Goal: Information Seeking & Learning: Learn about a topic

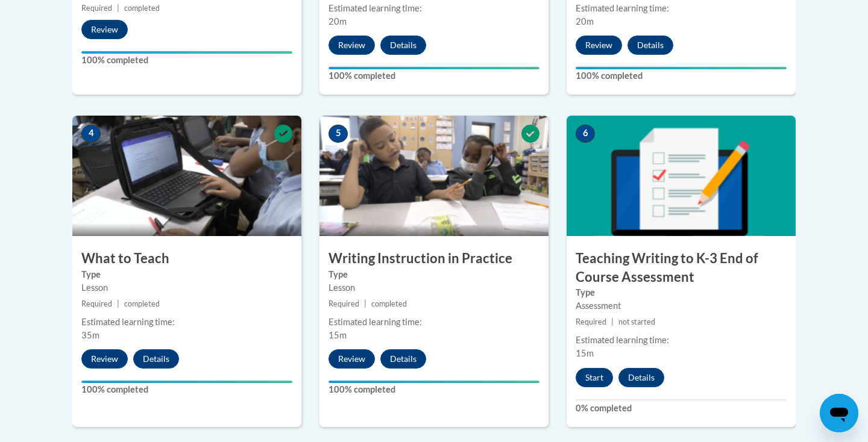
scroll to position [624, 0]
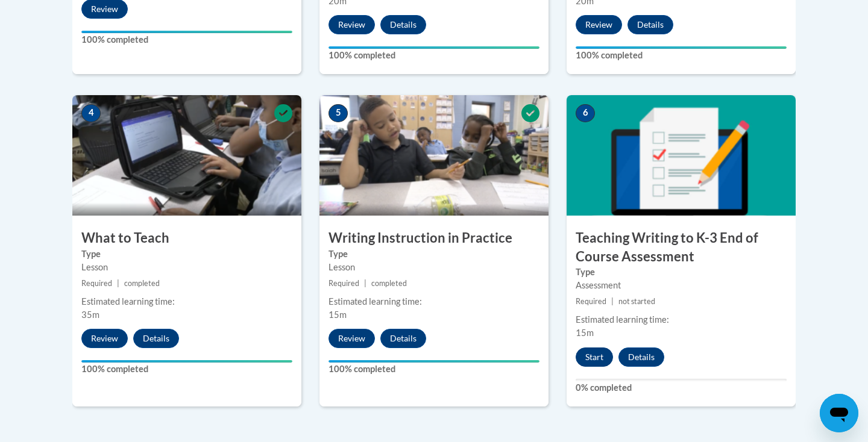
click at [596, 355] on button "Start" at bounding box center [593, 357] width 37 height 19
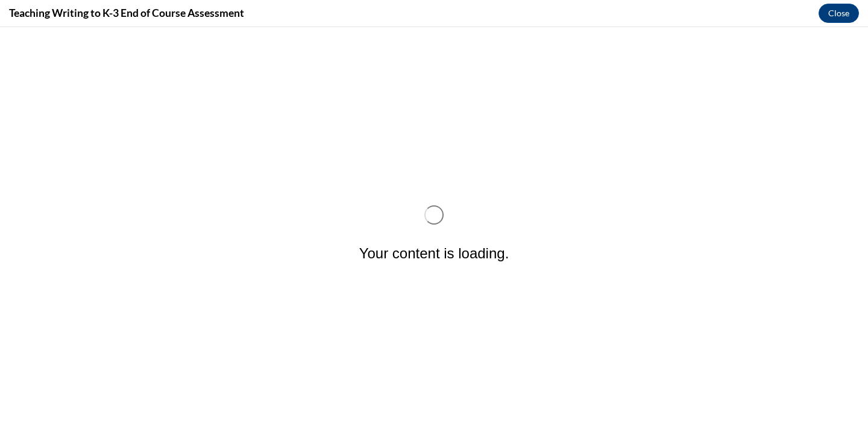
scroll to position [0, 0]
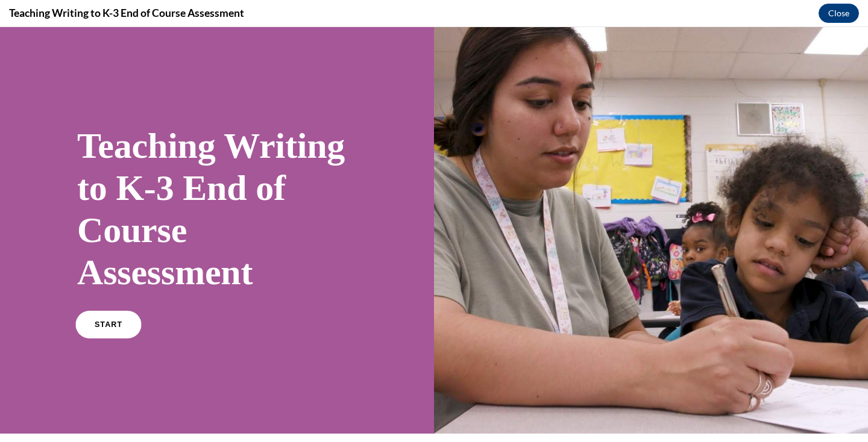
click at [116, 330] on link "START" at bounding box center [108, 325] width 66 height 28
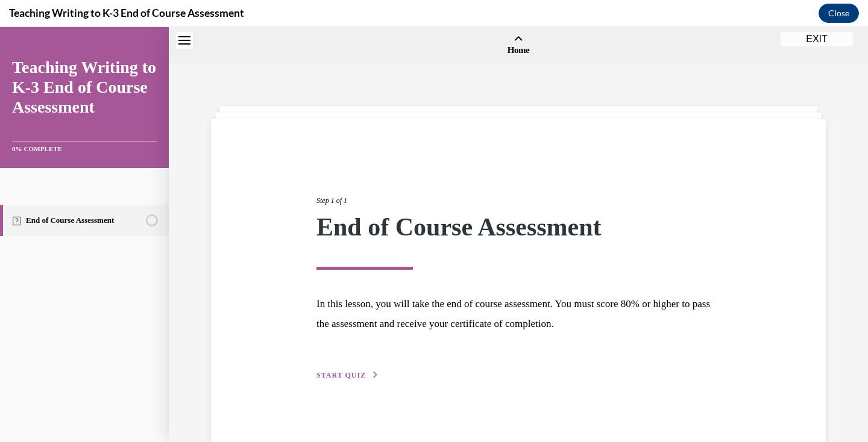
scroll to position [37, 0]
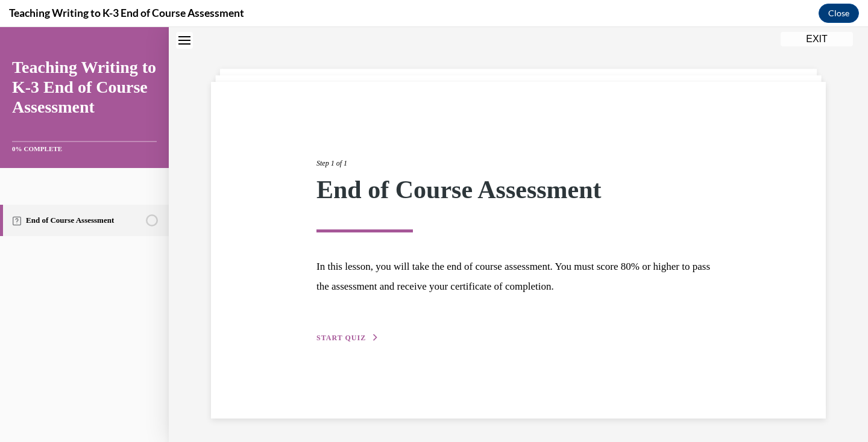
click at [350, 335] on span "START QUIZ" at bounding box center [340, 338] width 49 height 8
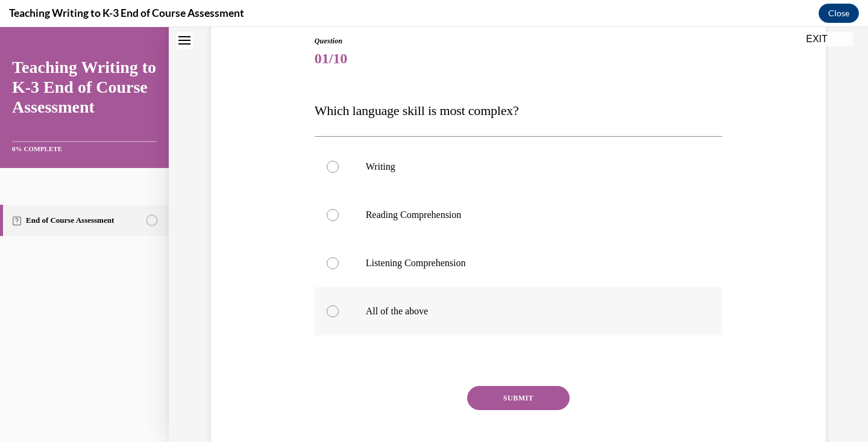
scroll to position [133, 0]
click at [383, 312] on p "All of the above" at bounding box center [529, 310] width 327 height 12
click at [339, 312] on input "All of the above" at bounding box center [333, 310] width 12 height 12
radio input "true"
click at [487, 398] on button "SUBMIT" at bounding box center [518, 397] width 102 height 24
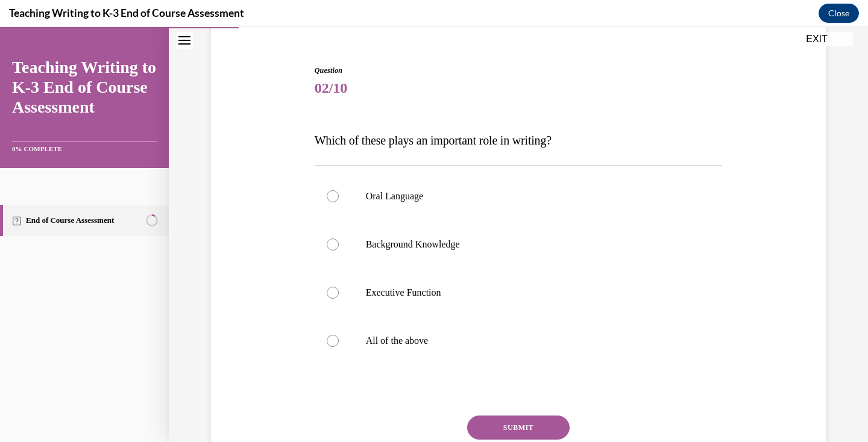
scroll to position [103, 0]
click at [492, 343] on p "All of the above" at bounding box center [529, 340] width 327 height 12
click at [339, 343] on input "All of the above" at bounding box center [333, 340] width 12 height 12
radio input "true"
click at [514, 421] on button "SUBMIT" at bounding box center [518, 427] width 102 height 24
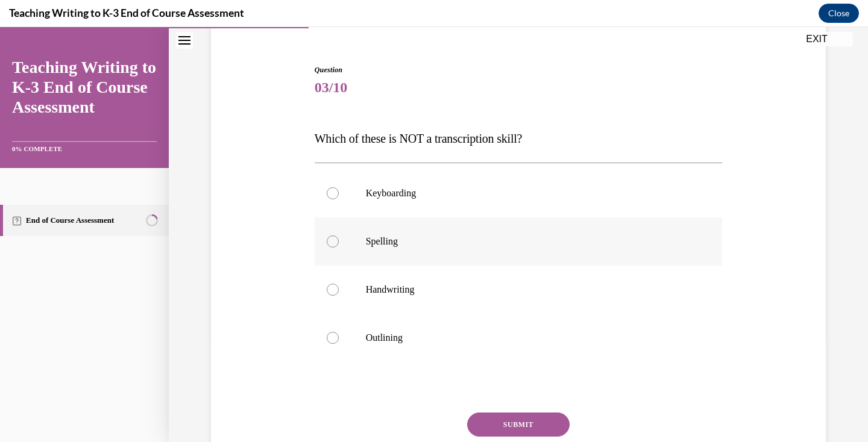
click at [477, 260] on label "Spelling" at bounding box center [518, 241] width 408 height 48
click at [339, 248] on input "Spelling" at bounding box center [333, 242] width 12 height 12
radio input "true"
click at [466, 281] on label "Handwriting" at bounding box center [518, 290] width 408 height 48
click at [339, 284] on input "Handwriting" at bounding box center [333, 290] width 12 height 12
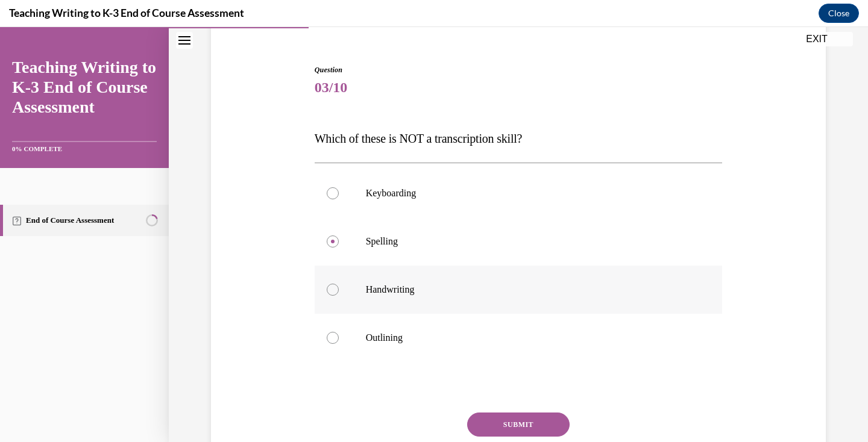
radio input "true"
click at [526, 421] on button "SUBMIT" at bounding box center [518, 425] width 102 height 24
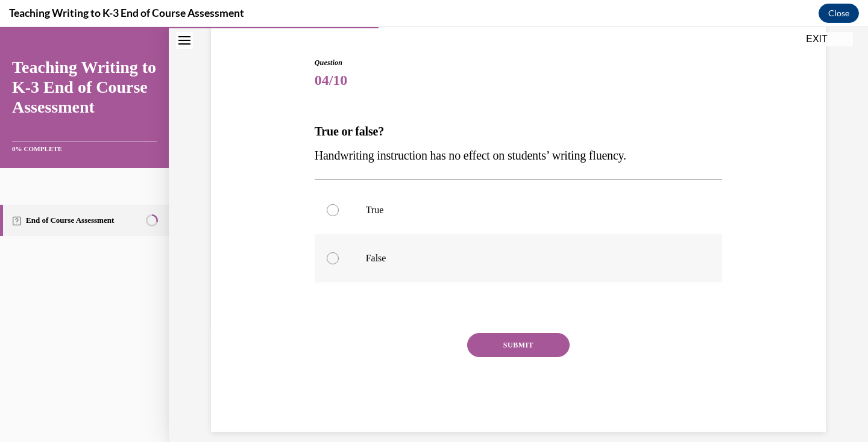
scroll to position [110, 0]
click at [554, 273] on label "False" at bounding box center [518, 259] width 408 height 48
click at [339, 265] on input "False" at bounding box center [333, 259] width 12 height 12
radio input "true"
click at [536, 353] on button "SUBMIT" at bounding box center [518, 346] width 102 height 24
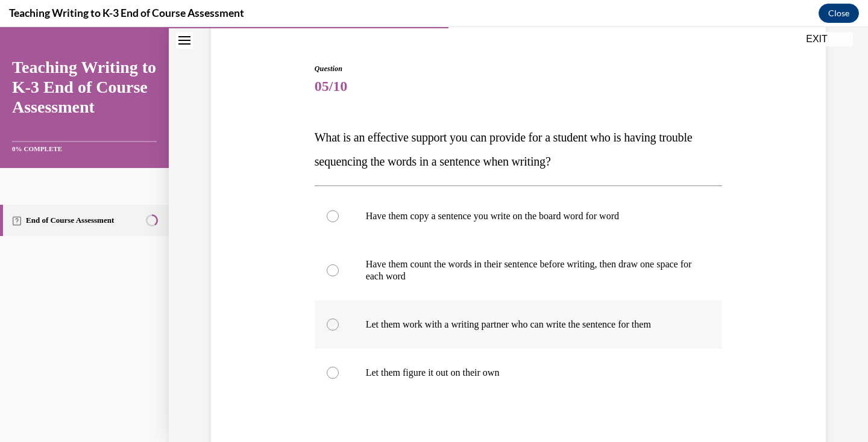
scroll to position [143, 0]
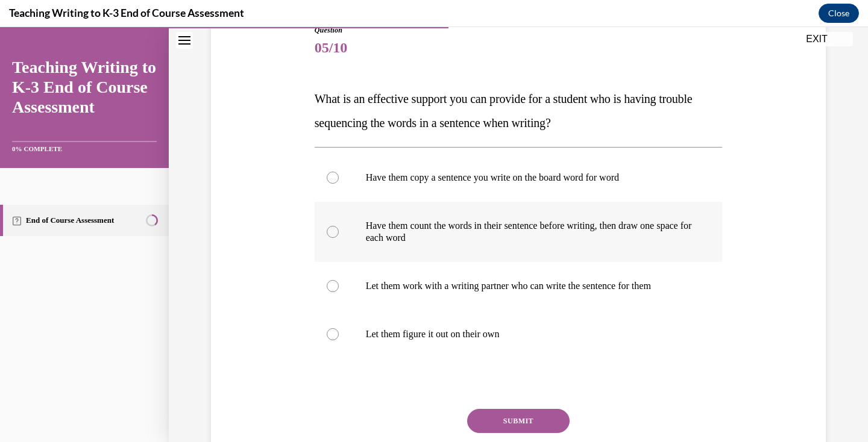
click at [544, 247] on label "Have them count the words in their sentence before writing, then draw one space…" at bounding box center [518, 232] width 408 height 60
click at [339, 238] on input "Have them count the words in their sentence before writing, then draw one space…" at bounding box center [333, 232] width 12 height 12
radio input "true"
click at [530, 416] on button "SUBMIT" at bounding box center [518, 421] width 102 height 24
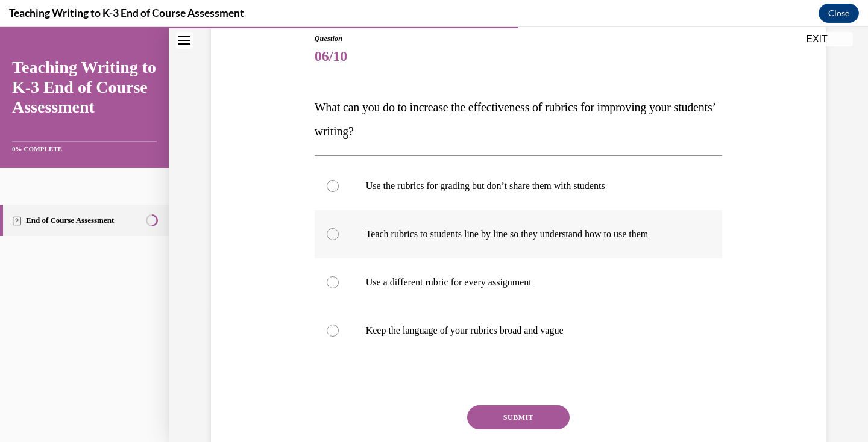
click at [630, 222] on label "Teach rubrics to students line by line so they understand how to use them" at bounding box center [518, 234] width 408 height 48
click at [339, 228] on input "Teach rubrics to students line by line so they understand how to use them" at bounding box center [333, 234] width 12 height 12
radio input "true"
click at [508, 406] on button "SUBMIT" at bounding box center [518, 417] width 102 height 24
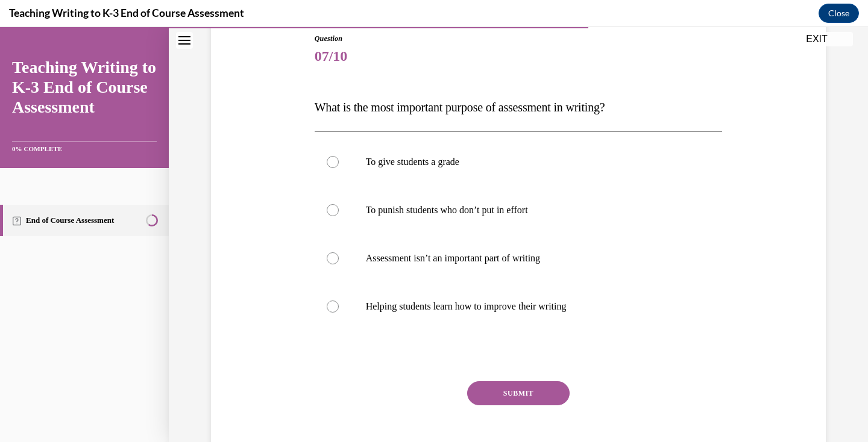
scroll to position [92, 0]
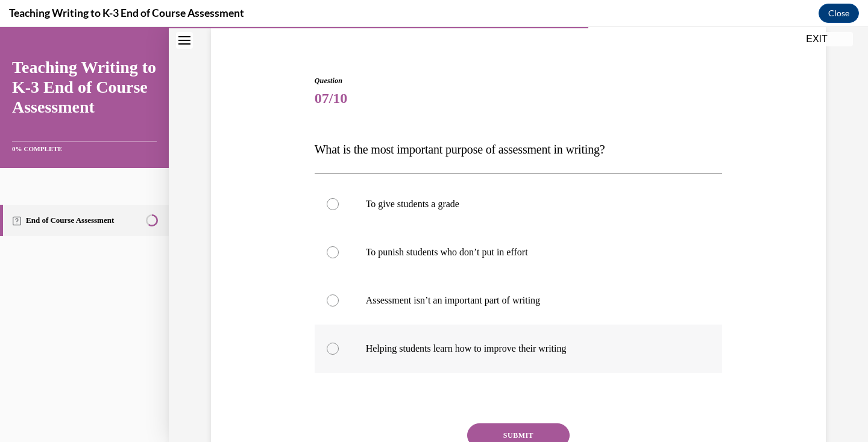
click at [522, 358] on label "Helping students learn how to improve their writing" at bounding box center [518, 349] width 408 height 48
click at [339, 355] on input "Helping students learn how to improve their writing" at bounding box center [333, 349] width 12 height 12
radio input "true"
click at [503, 431] on button "SUBMIT" at bounding box center [518, 436] width 102 height 24
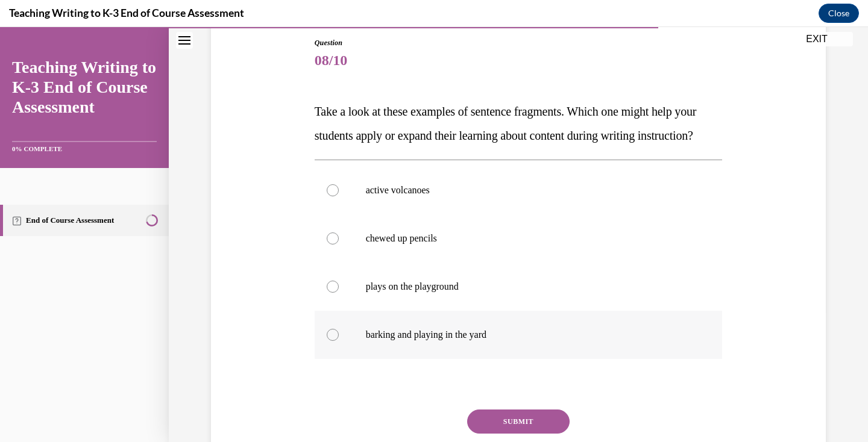
scroll to position [131, 0]
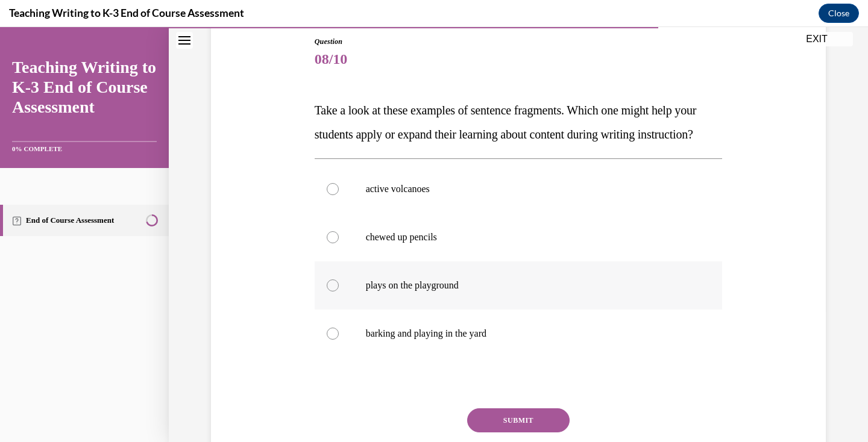
click at [542, 310] on label "plays on the playground" at bounding box center [518, 285] width 408 height 48
click at [339, 292] on input "plays on the playground" at bounding box center [333, 286] width 12 height 12
radio input "true"
click at [493, 433] on button "SUBMIT" at bounding box center [518, 420] width 102 height 24
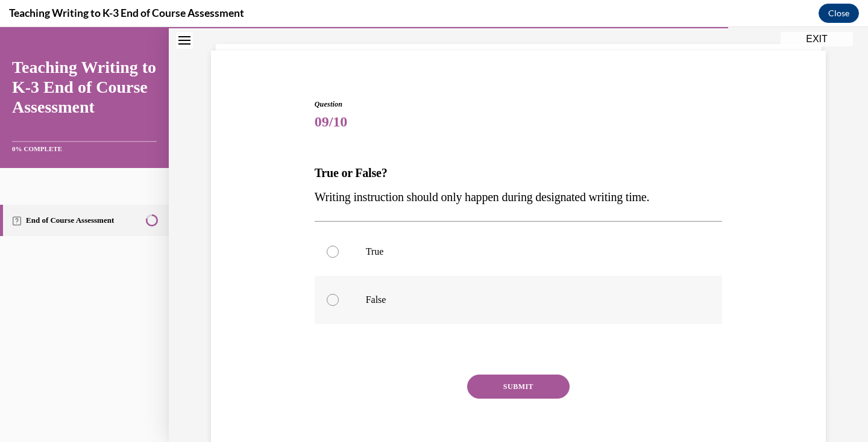
click at [479, 300] on p "False" at bounding box center [529, 300] width 327 height 12
click at [339, 300] on input "False" at bounding box center [333, 300] width 12 height 12
radio input "true"
click at [495, 398] on button "SUBMIT" at bounding box center [518, 387] width 102 height 24
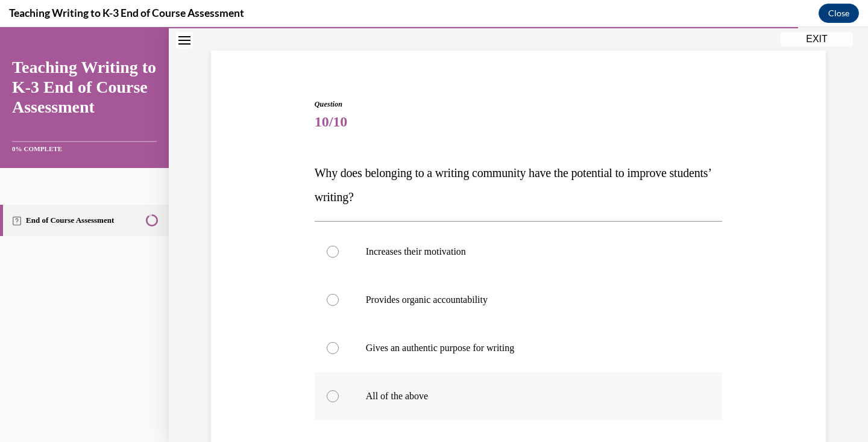
click at [495, 396] on p "All of the above" at bounding box center [529, 396] width 327 height 12
click at [339, 396] on input "All of the above" at bounding box center [333, 396] width 12 height 12
radio input "true"
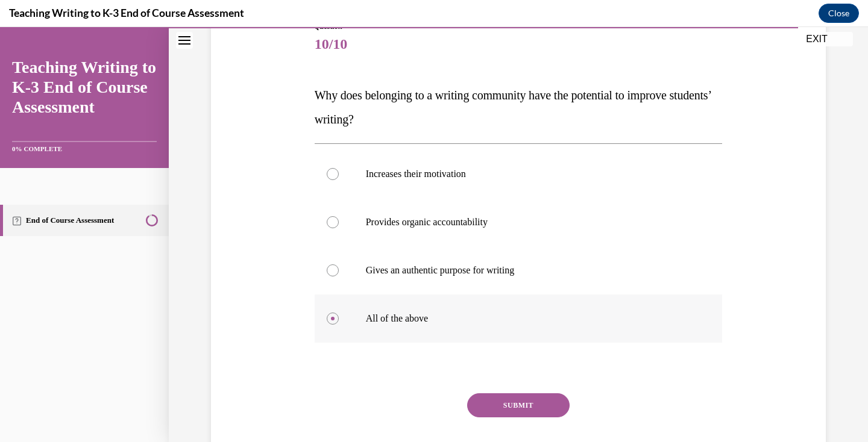
scroll to position [147, 0]
click at [495, 396] on button "SUBMIT" at bounding box center [518, 405] width 102 height 24
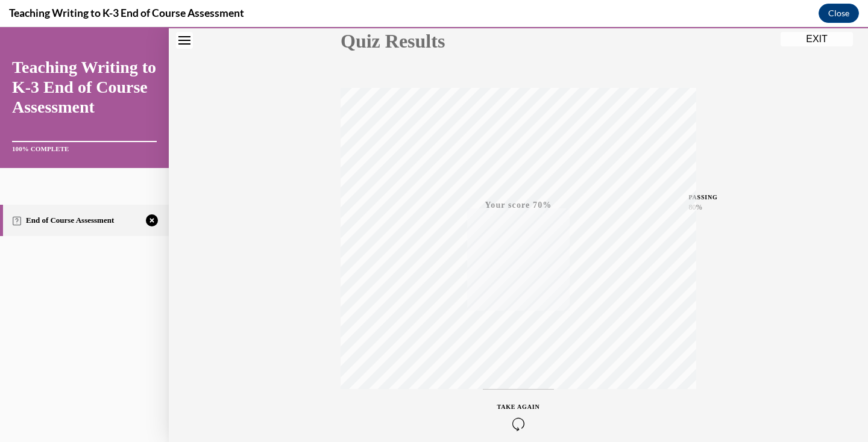
scroll to position [202, 0]
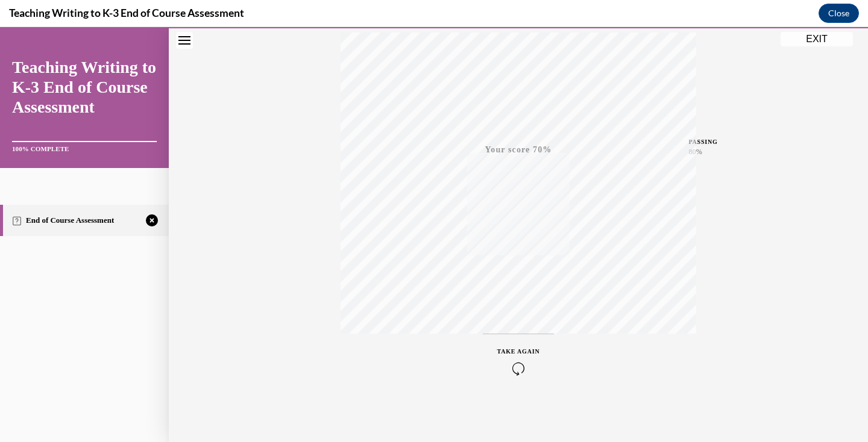
click at [512, 371] on icon "button" at bounding box center [518, 368] width 43 height 13
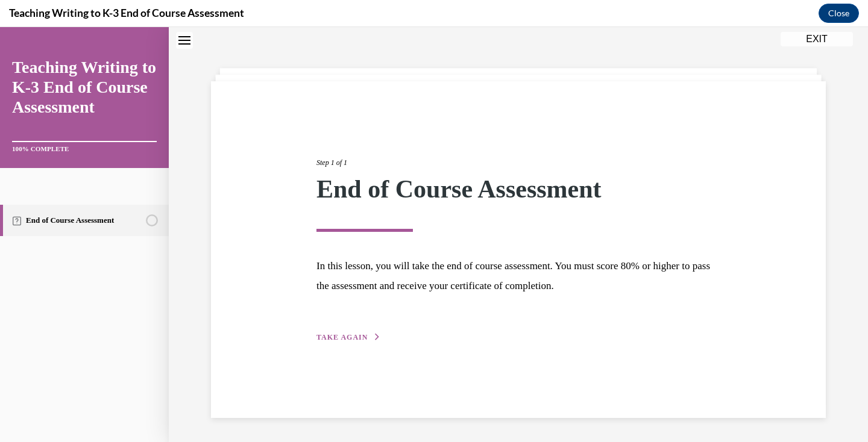
scroll to position [38, 0]
click at [342, 337] on span "TAKE AGAIN" at bounding box center [341, 337] width 51 height 8
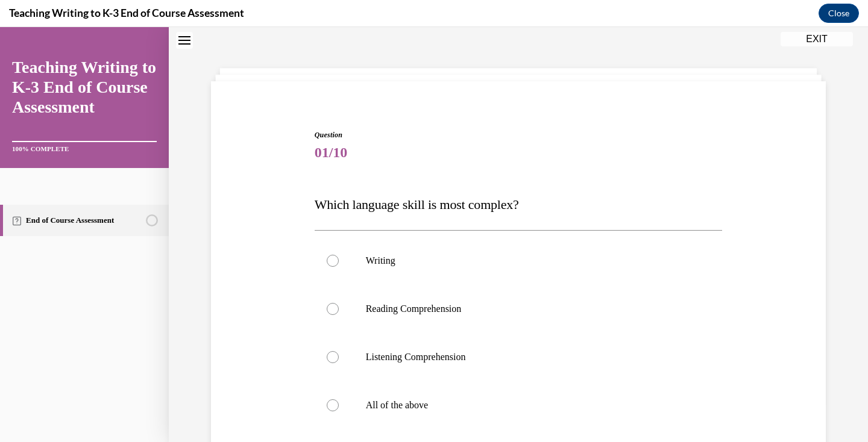
scroll to position [111, 0]
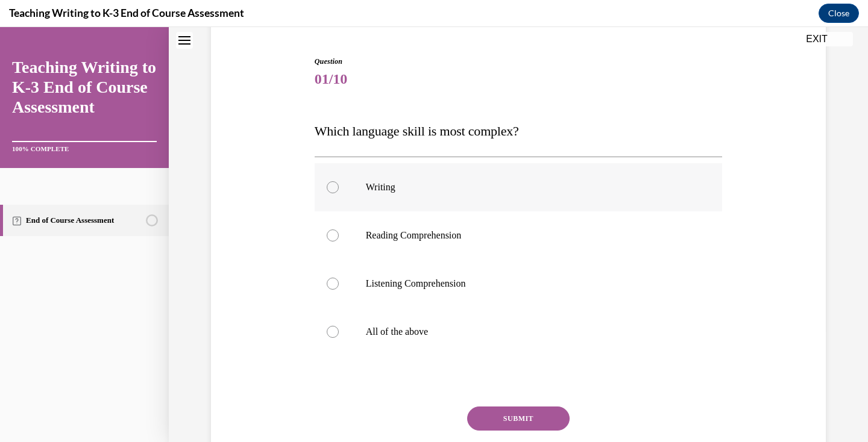
click at [411, 195] on label "Writing" at bounding box center [518, 187] width 408 height 48
click at [339, 193] on input "Writing" at bounding box center [333, 187] width 12 height 12
radio input "true"
click at [493, 409] on button "SUBMIT" at bounding box center [518, 419] width 102 height 24
click at [492, 322] on label "All of the above" at bounding box center [518, 332] width 408 height 48
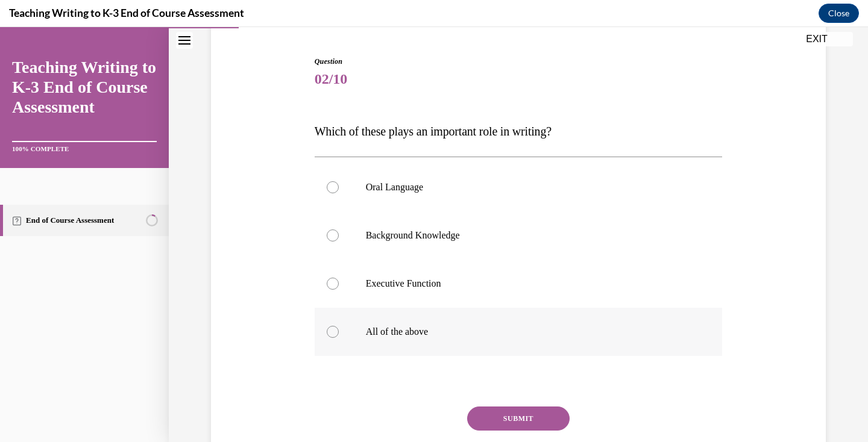
click at [339, 326] on input "All of the above" at bounding box center [333, 332] width 12 height 12
radio input "true"
click at [486, 421] on button "SUBMIT" at bounding box center [518, 419] width 102 height 24
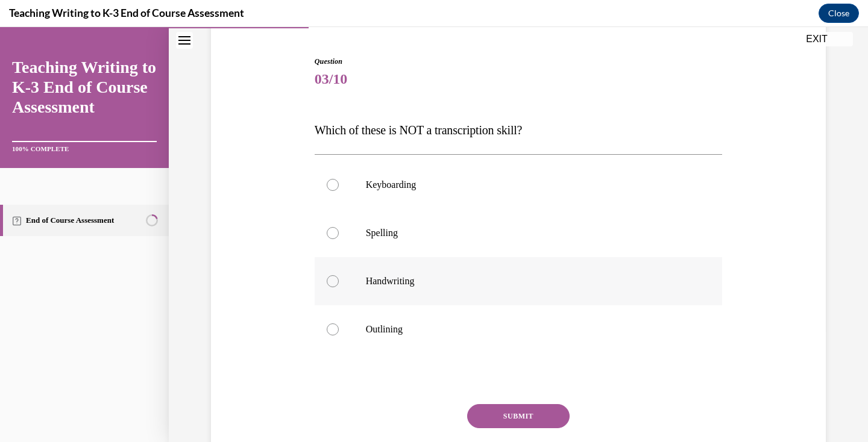
click at [510, 271] on label "Handwriting" at bounding box center [518, 281] width 408 height 48
click at [339, 275] on input "Handwriting" at bounding box center [333, 281] width 12 height 12
radio input "true"
click at [499, 422] on button "SUBMIT" at bounding box center [518, 416] width 102 height 24
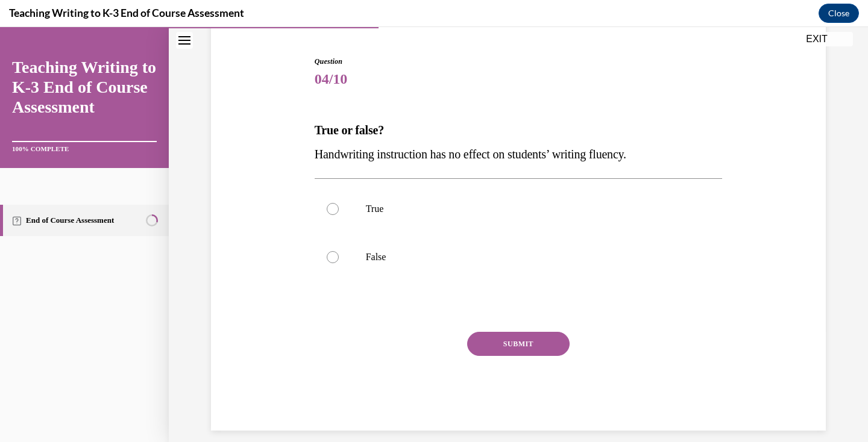
scroll to position [108, 0]
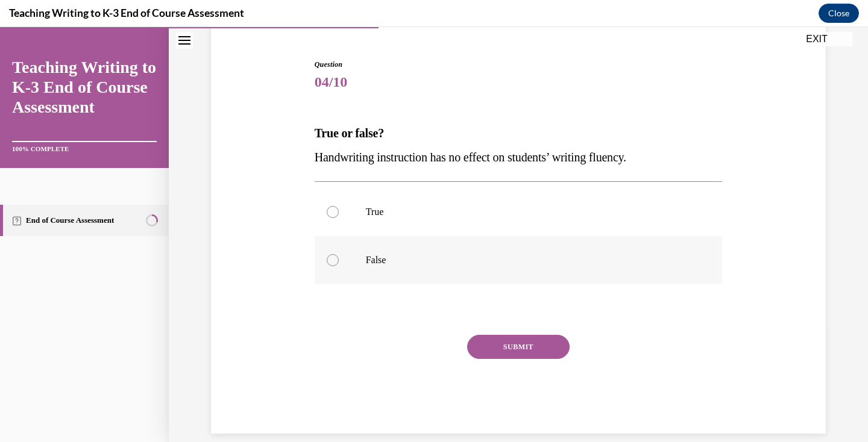
click at [485, 263] on p "False" at bounding box center [529, 260] width 327 height 12
click at [339, 263] on input "False" at bounding box center [333, 260] width 12 height 12
radio input "true"
click at [497, 341] on button "SUBMIT" at bounding box center [518, 347] width 102 height 24
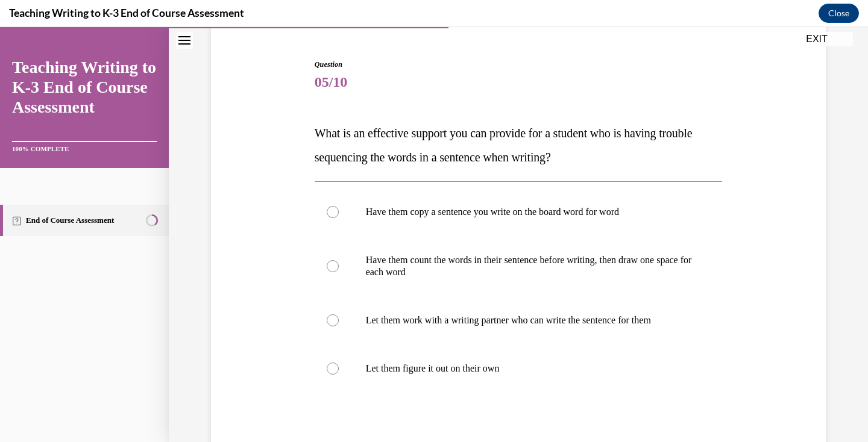
scroll to position [65, 0]
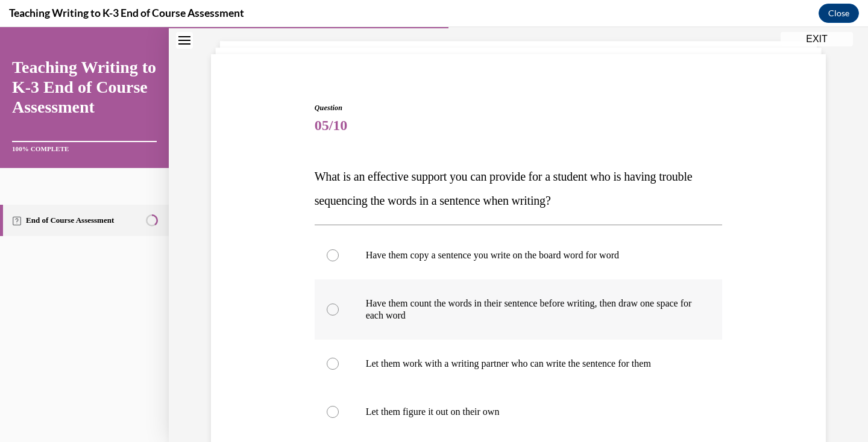
click at [622, 312] on p "Have them count the words in their sentence before writing, then draw one space…" at bounding box center [529, 310] width 327 height 24
click at [339, 312] on input "Have them count the words in their sentence before writing, then draw one space…" at bounding box center [333, 310] width 12 height 12
radio input "true"
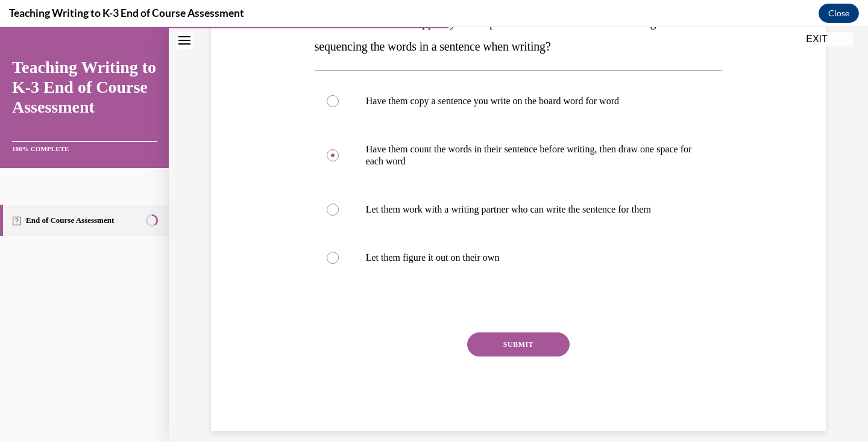
scroll to position [219, 0]
click at [512, 348] on button "SUBMIT" at bounding box center [518, 345] width 102 height 24
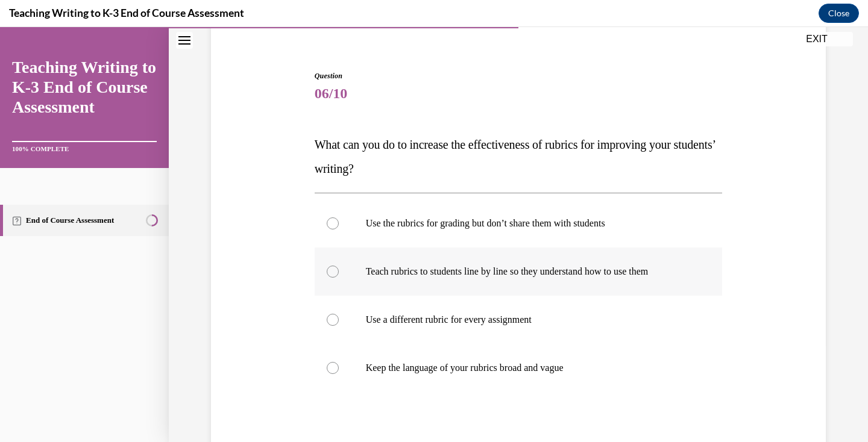
scroll to position [99, 0]
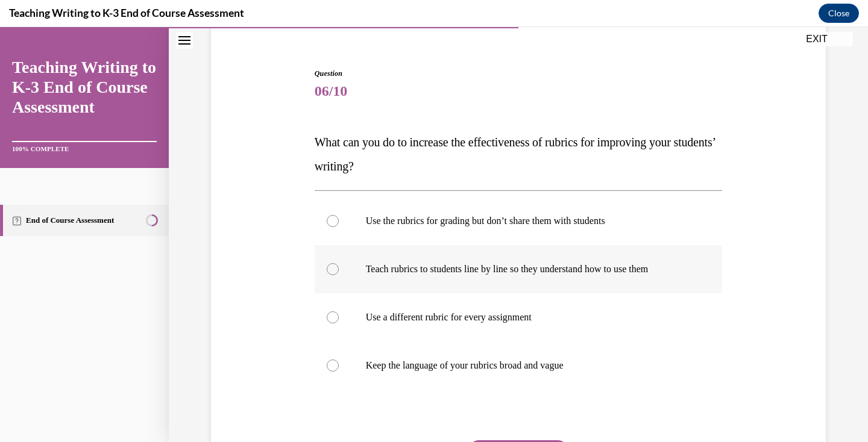
click at [675, 246] on label "Teach rubrics to students line by line so they understand how to use them" at bounding box center [518, 269] width 408 height 48
click at [339, 263] on input "Teach rubrics to students line by line so they understand how to use them" at bounding box center [333, 269] width 12 height 12
radio input "true"
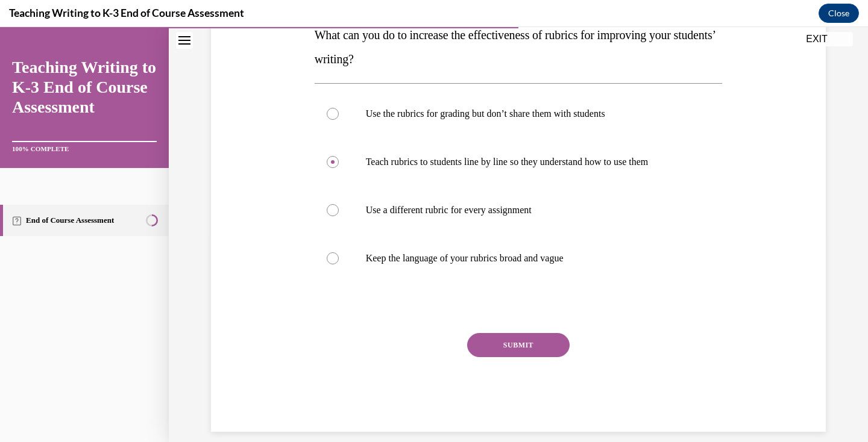
scroll to position [206, 0]
click at [503, 337] on button "SUBMIT" at bounding box center [518, 346] width 102 height 24
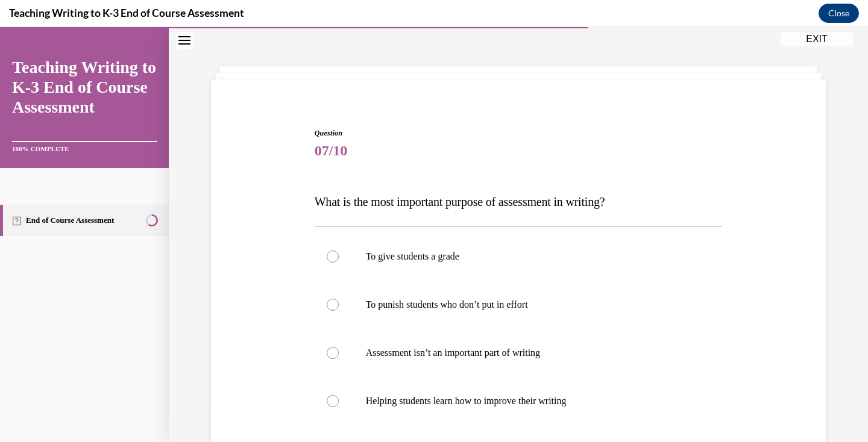
scroll to position [52, 0]
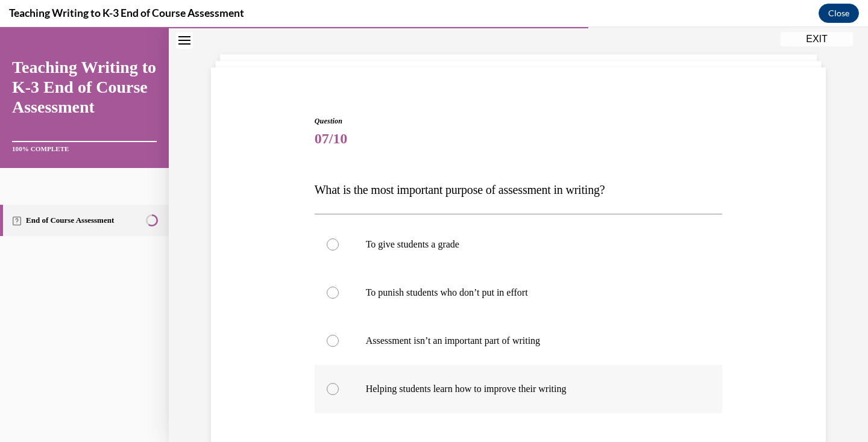
click at [421, 385] on p "Helping students learn how to improve their writing" at bounding box center [529, 389] width 327 height 12
click at [339, 385] on input "Helping students learn how to improve their writing" at bounding box center [333, 389] width 12 height 12
radio input "true"
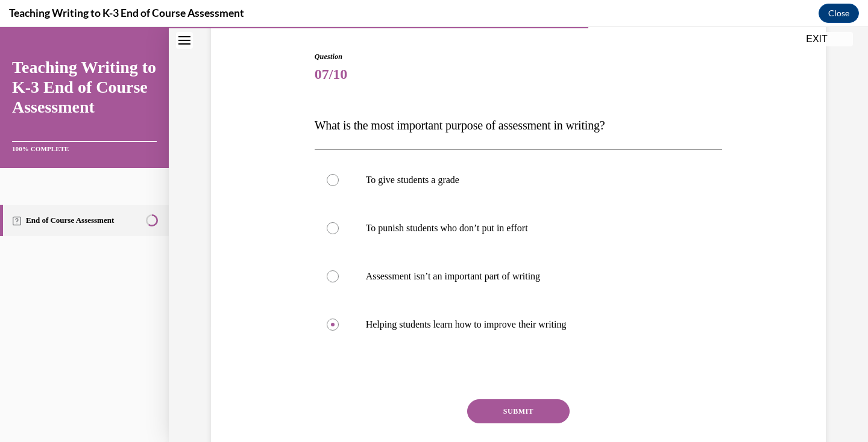
click at [504, 416] on button "SUBMIT" at bounding box center [518, 411] width 102 height 24
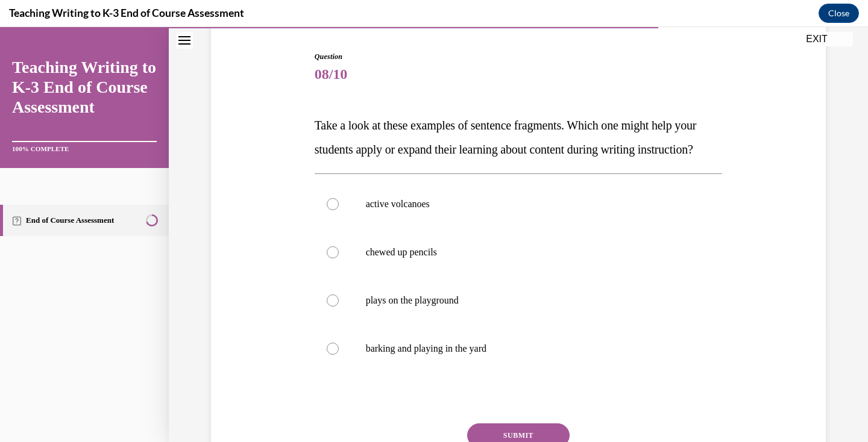
scroll to position [73, 0]
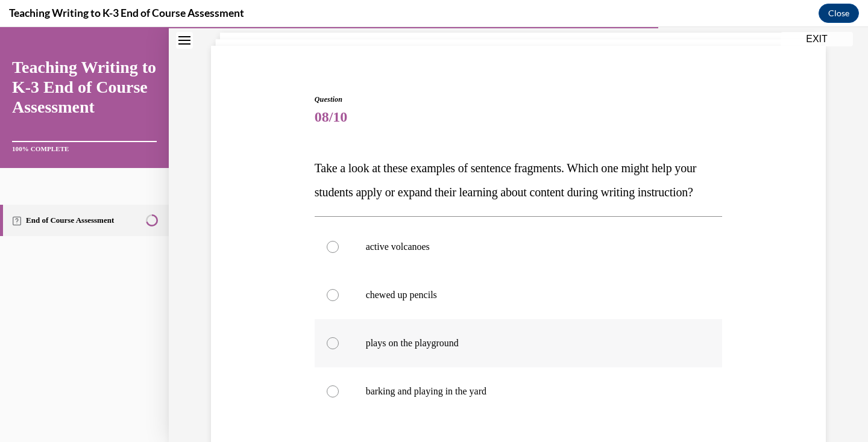
click at [499, 360] on label "plays on the playground" at bounding box center [518, 343] width 408 height 48
click at [339, 349] on input "plays on the playground" at bounding box center [333, 343] width 12 height 12
radio input "true"
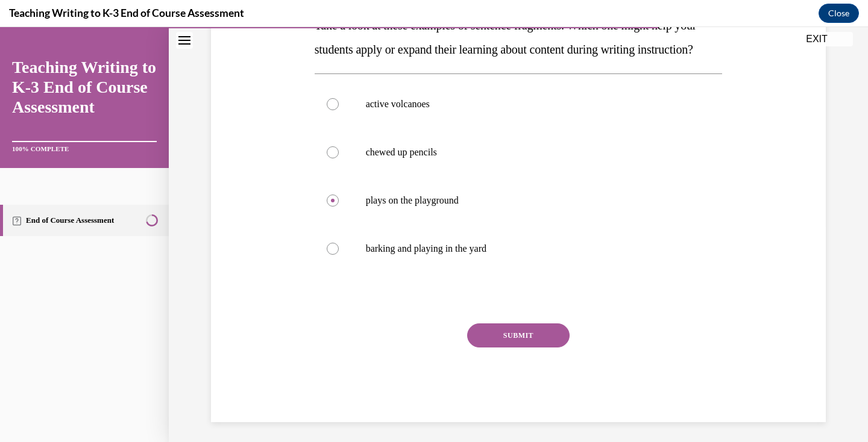
click at [499, 348] on button "SUBMIT" at bounding box center [518, 336] width 102 height 24
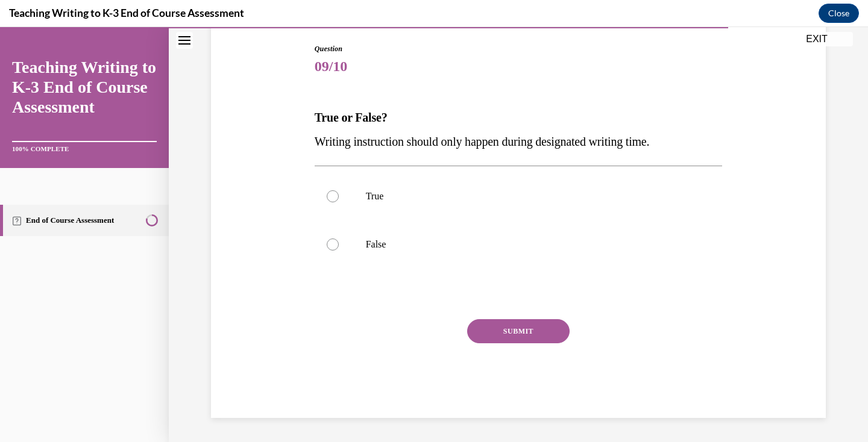
scroll to position [109, 0]
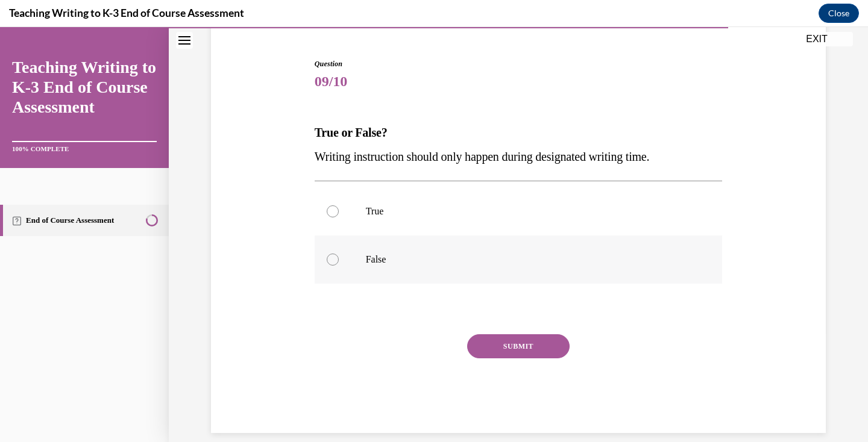
click at [527, 264] on p "False" at bounding box center [529, 260] width 327 height 12
click at [339, 264] on input "False" at bounding box center [333, 260] width 12 height 12
radio input "true"
click at [499, 343] on button "SUBMIT" at bounding box center [518, 346] width 102 height 24
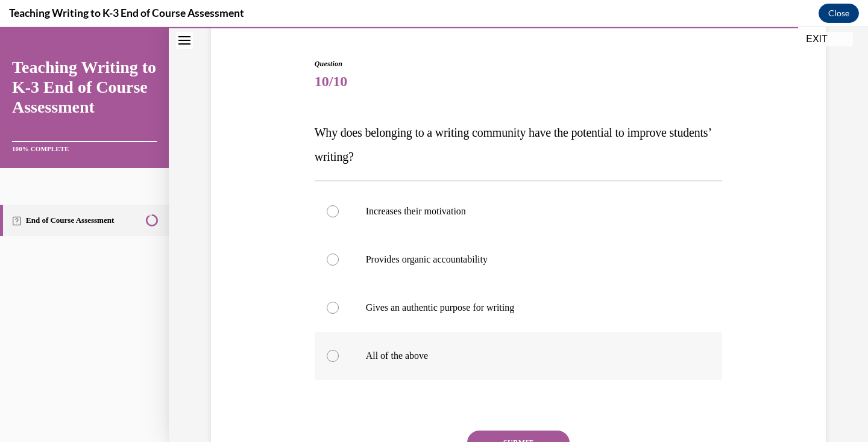
click at [558, 343] on label "All of the above" at bounding box center [518, 356] width 408 height 48
click at [339, 350] on input "All of the above" at bounding box center [333, 356] width 12 height 12
radio input "true"
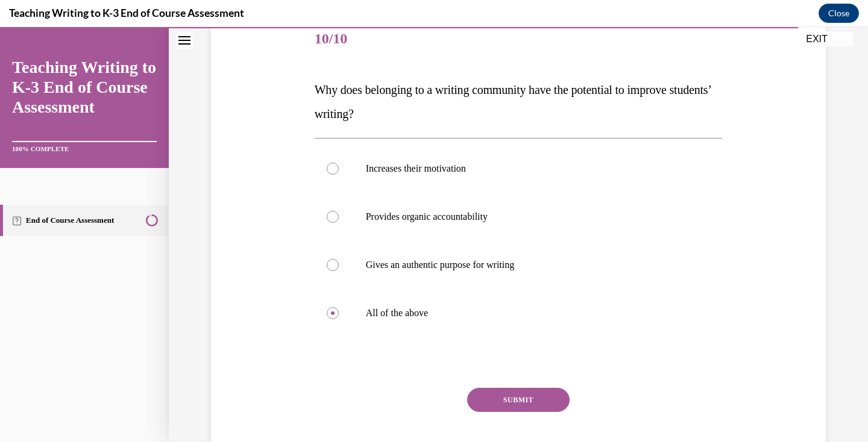
click at [514, 401] on button "SUBMIT" at bounding box center [518, 400] width 102 height 24
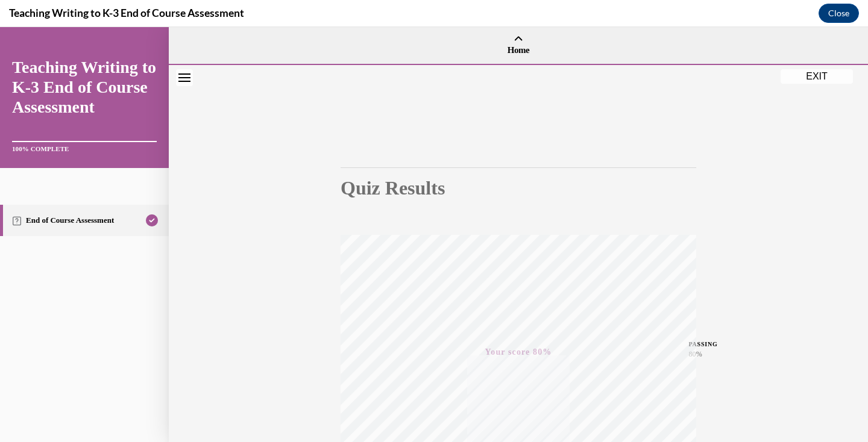
scroll to position [0, 0]
click at [792, 71] on button "EXIT" at bounding box center [816, 76] width 72 height 14
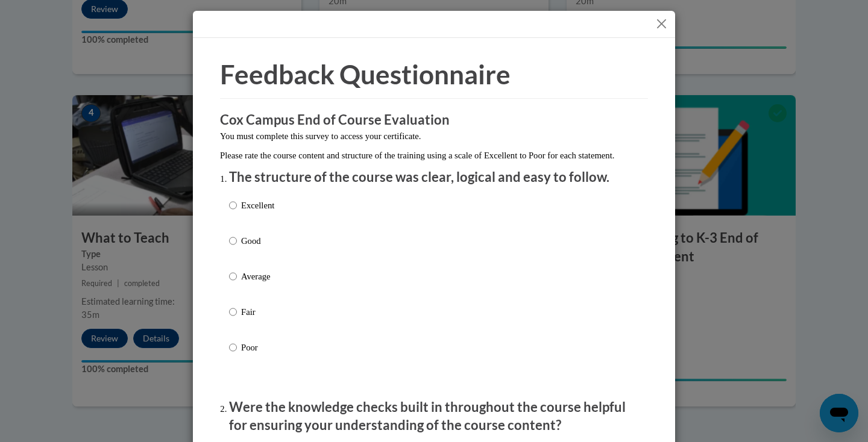
click at [365, 240] on div "Excellent Good Average Fair Poor" at bounding box center [434, 291] width 410 height 196
click at [287, 222] on div "Excellent Good Average Fair Poor" at bounding box center [434, 291] width 410 height 196
click at [254, 212] on p "Excellent" at bounding box center [257, 205] width 33 height 13
click at [237, 212] on input "Excellent" at bounding box center [233, 205] width 8 height 13
radio input "true"
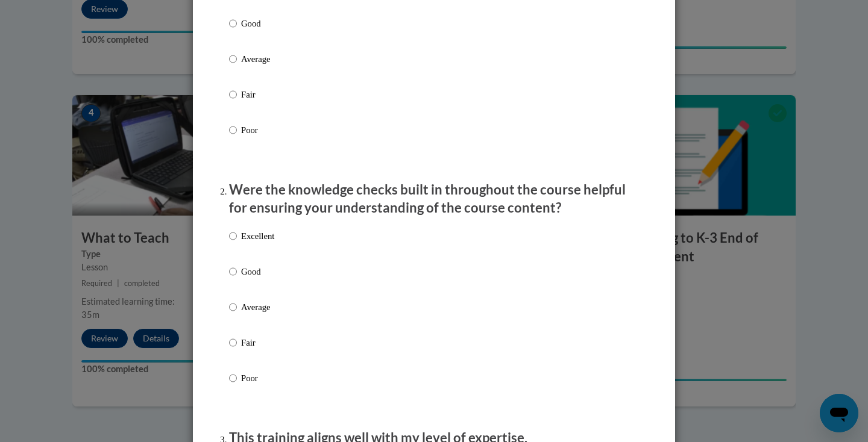
click at [251, 243] on p "Excellent" at bounding box center [257, 236] width 33 height 13
click at [237, 243] on input "Excellent" at bounding box center [233, 236] width 8 height 13
radio input "true"
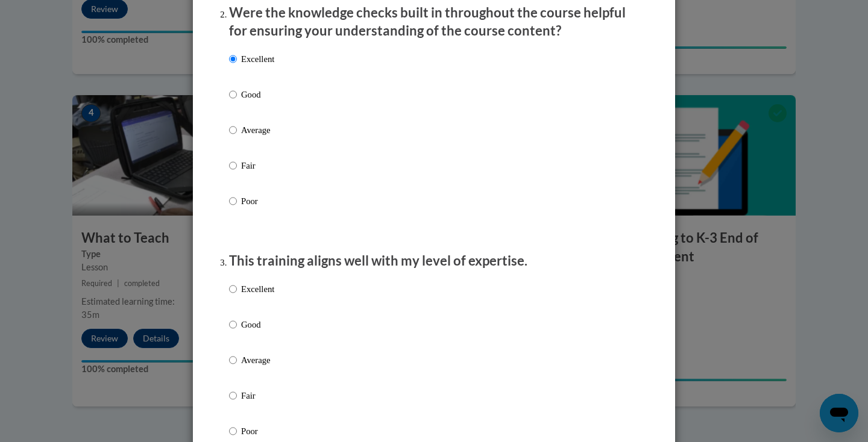
scroll to position [404, 0]
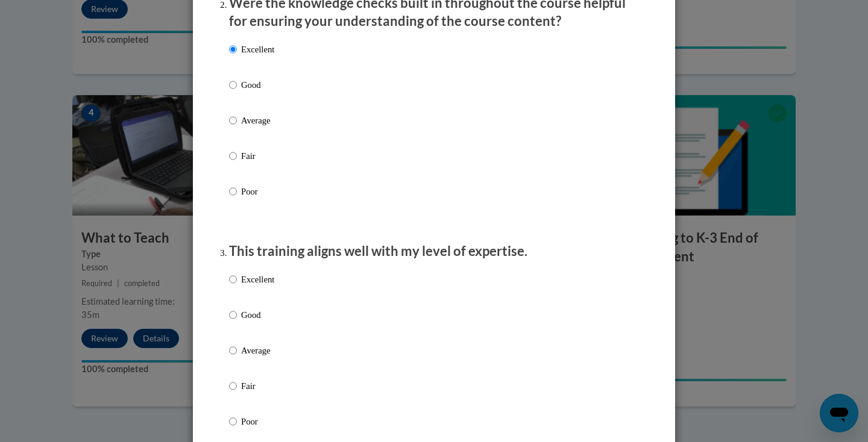
click at [246, 284] on p "Excellent" at bounding box center [257, 279] width 33 height 13
click at [237, 284] on input "Excellent" at bounding box center [233, 279] width 8 height 13
radio input "true"
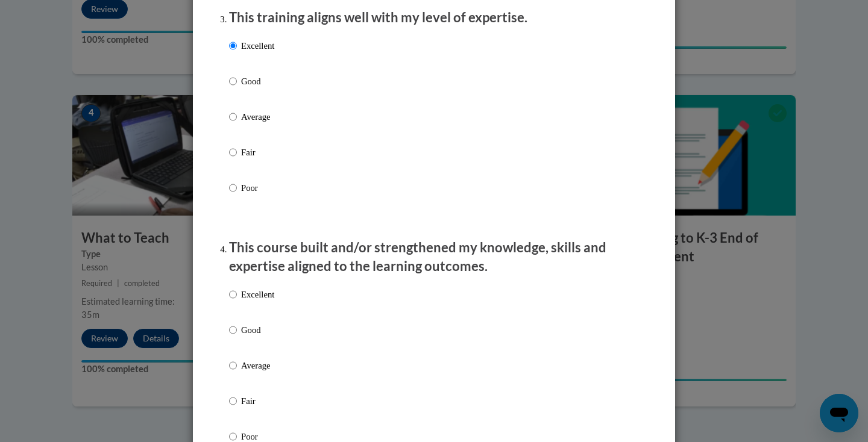
click at [246, 299] on p "Excellent" at bounding box center [257, 294] width 33 height 13
click at [237, 299] on input "Excellent" at bounding box center [233, 294] width 8 height 13
radio input "true"
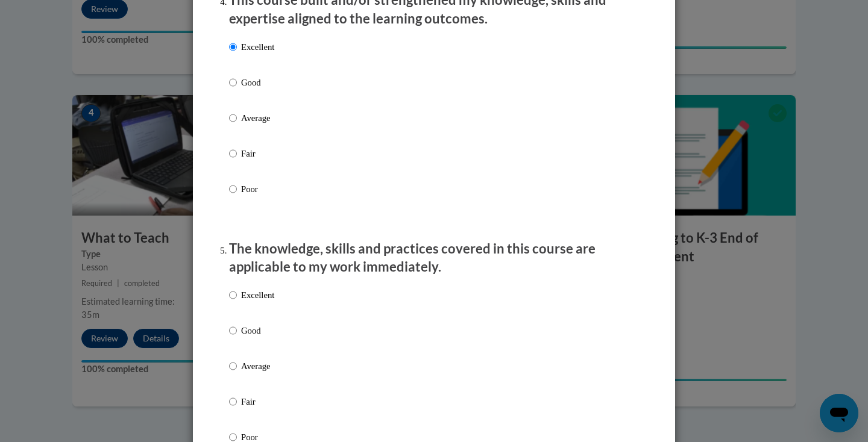
click at [246, 299] on p "Excellent" at bounding box center [257, 295] width 33 height 13
click at [237, 299] on input "Excellent" at bounding box center [233, 295] width 8 height 13
radio input "true"
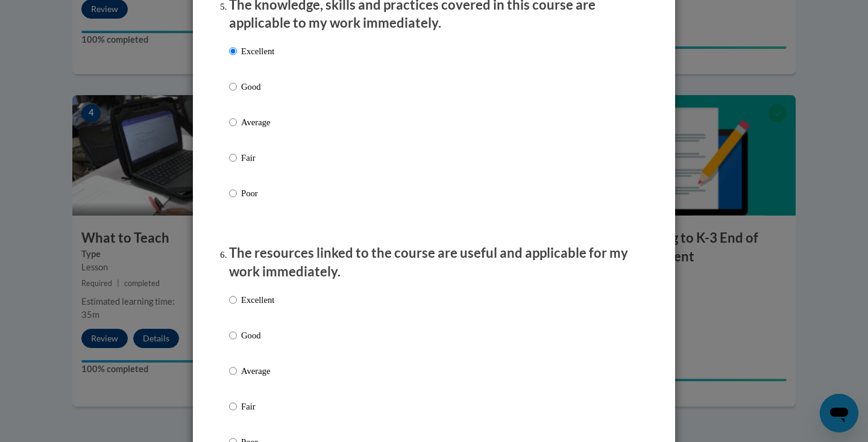
click at [246, 299] on p "Excellent" at bounding box center [257, 299] width 33 height 13
click at [237, 299] on input "Excellent" at bounding box center [233, 299] width 8 height 13
radio input "true"
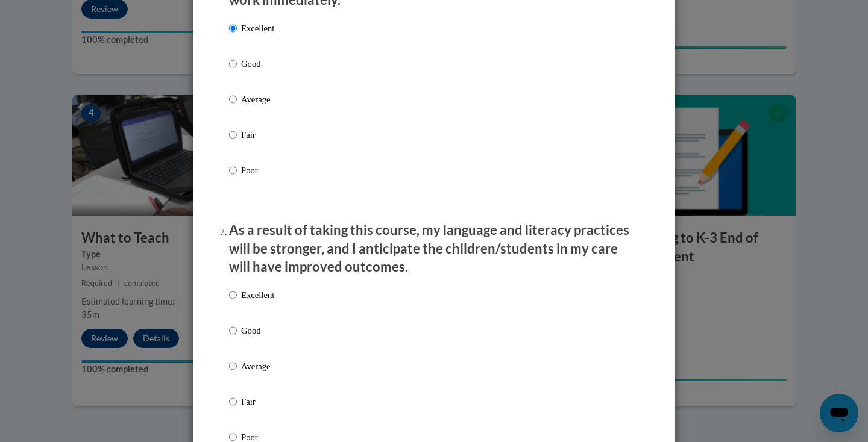
scroll to position [1402, 0]
click at [246, 299] on p "Excellent" at bounding box center [257, 293] width 33 height 13
click at [237, 299] on input "Excellent" at bounding box center [233, 293] width 8 height 13
radio input "true"
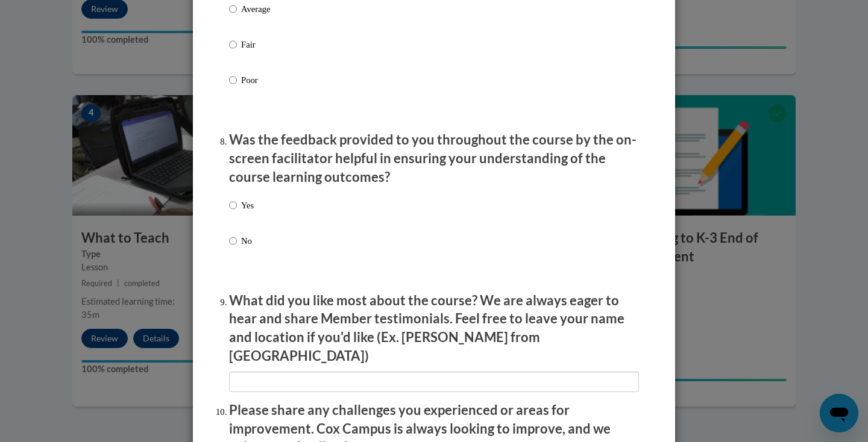
scroll to position [1749, 0]
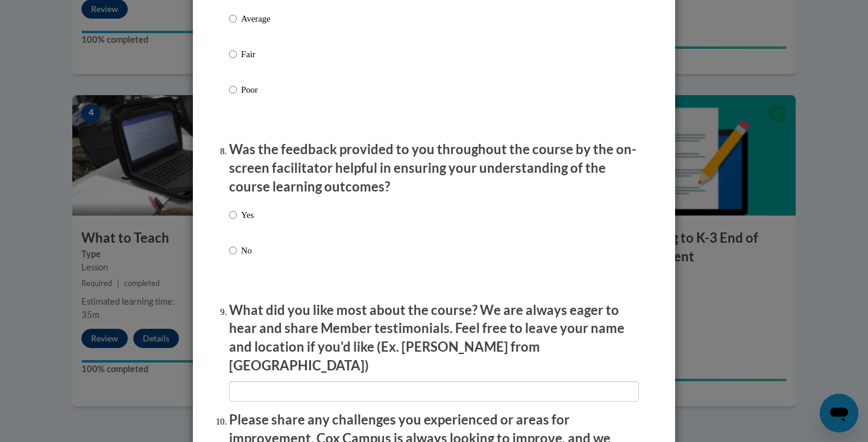
click at [251, 208] on div "Yes No" at bounding box center [241, 242] width 25 height 80
click at [248, 219] on p "Yes" at bounding box center [247, 214] width 13 height 13
click at [237, 219] on input "Yes" at bounding box center [233, 214] width 8 height 13
radio input "true"
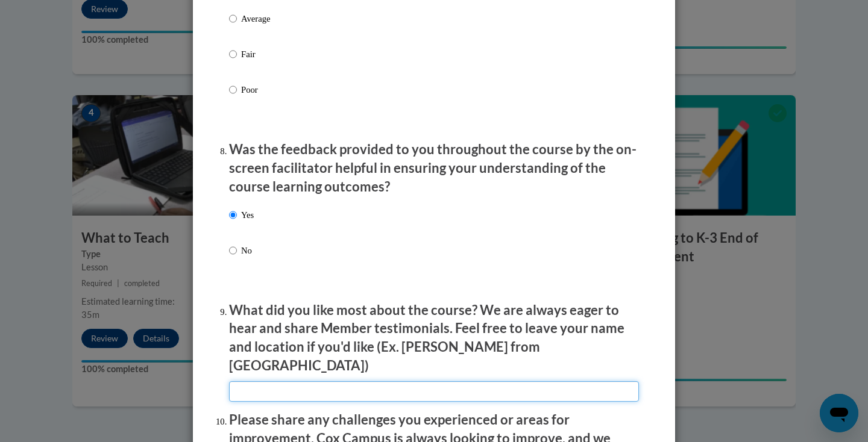
click at [257, 381] on input "textbox" at bounding box center [434, 391] width 410 height 20
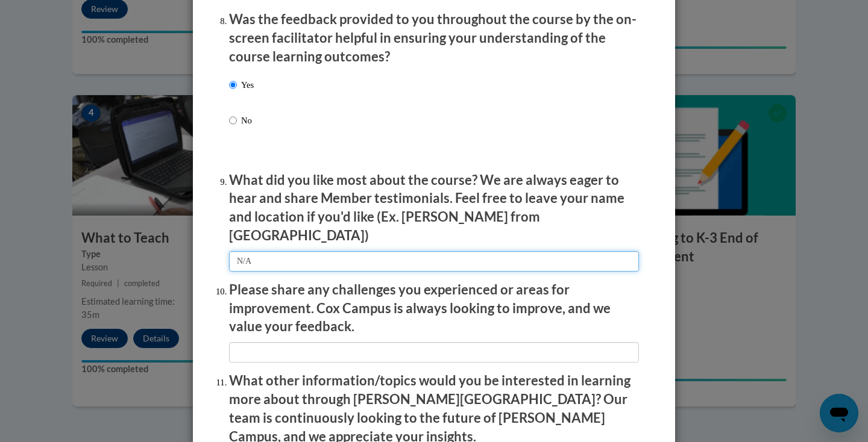
scroll to position [1882, 0]
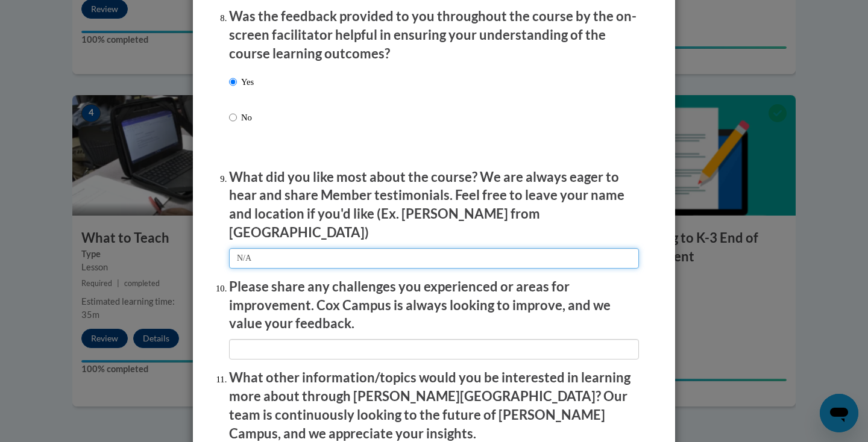
type input "N/A"
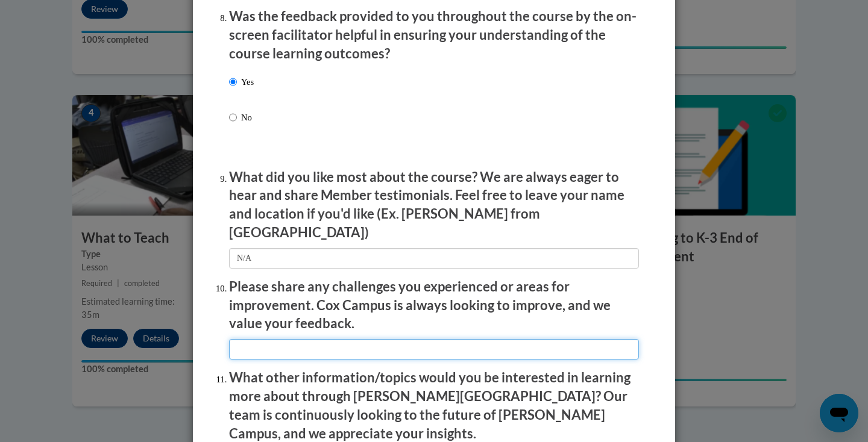
click at [266, 339] on input "textbox" at bounding box center [434, 349] width 410 height 20
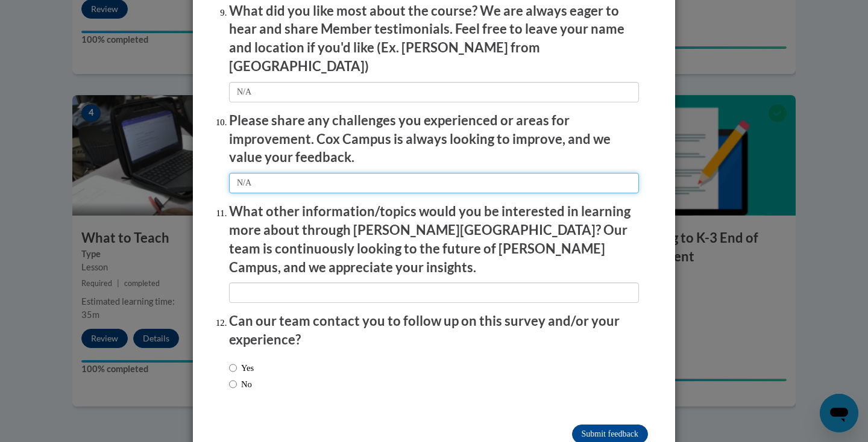
scroll to position [2047, 0]
type input "N/A"
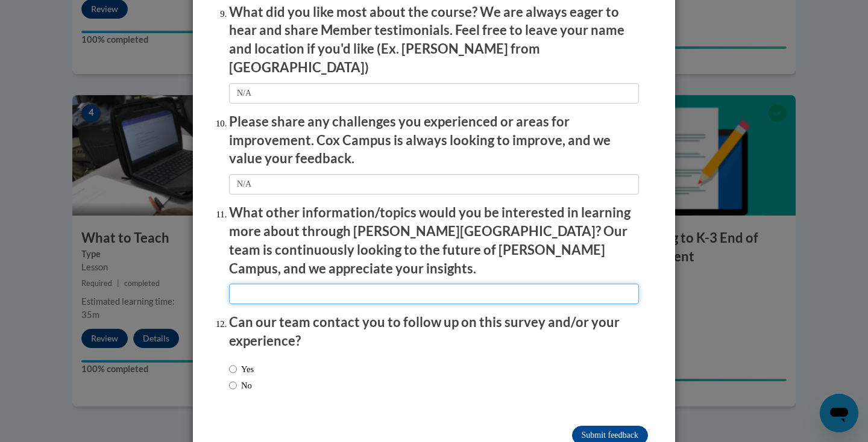
click at [280, 284] on input "textbox" at bounding box center [434, 294] width 410 height 20
type input "N/A"
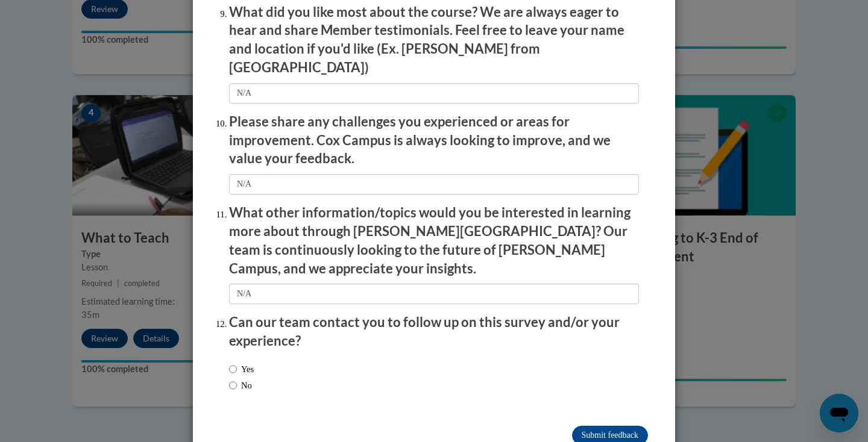
click at [252, 379] on label "No" at bounding box center [240, 385] width 23 height 13
click at [237, 379] on input "No" at bounding box center [233, 385] width 8 height 13
radio input "true"
click at [586, 426] on input "Submit feedback" at bounding box center [610, 435] width 76 height 19
